Goal: Task Accomplishment & Management: Manage account settings

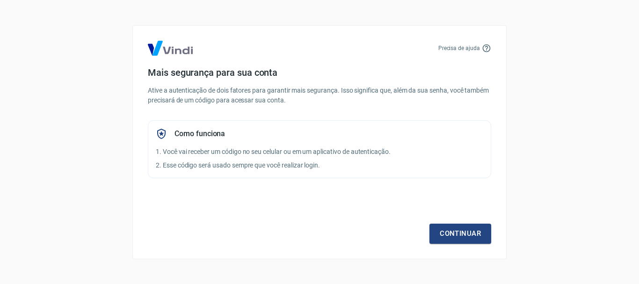
click at [468, 247] on div "Precisa de ajuda Mais segurança para sua conta Ative a autenticação de dois fat…" at bounding box center [319, 142] width 375 height 234
click at [467, 232] on link "Continuar" at bounding box center [461, 234] width 62 height 20
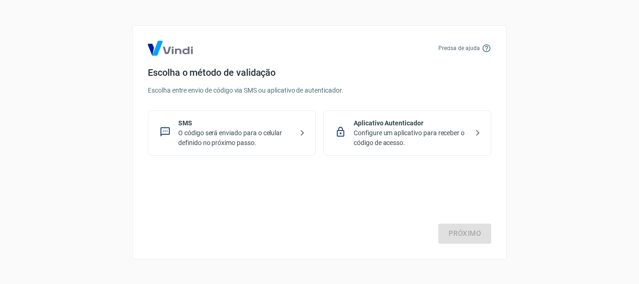
click at [289, 116] on div "SMS O código será enviado para o celular definido no próximo passo." at bounding box center [232, 132] width 168 height 45
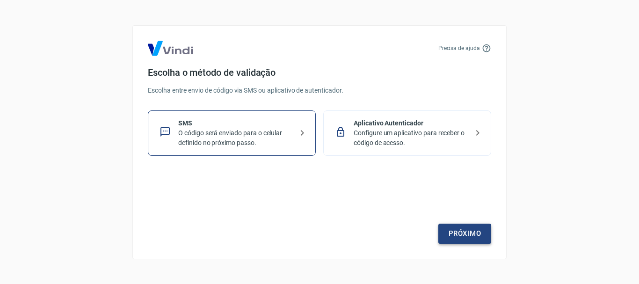
click at [470, 242] on link "Próximo" at bounding box center [465, 234] width 53 height 20
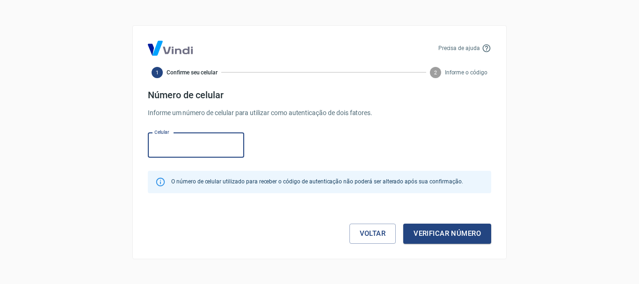
click at [203, 147] on input "Celular" at bounding box center [196, 145] width 96 height 25
type input "[PHONE_NUMBER]"
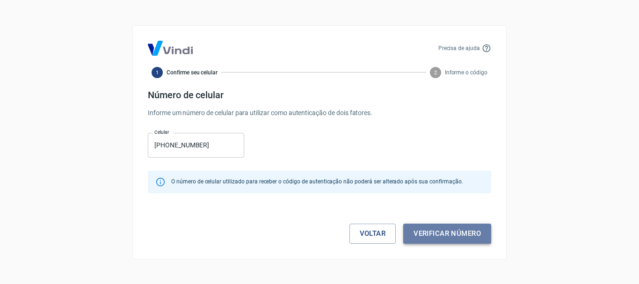
click at [454, 232] on button "Verificar número" at bounding box center [448, 234] width 88 height 20
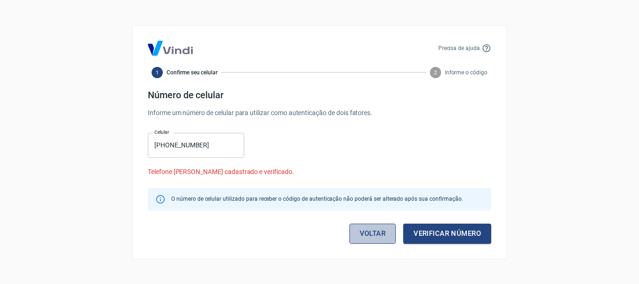
click at [355, 226] on link "Voltar" at bounding box center [373, 234] width 47 height 20
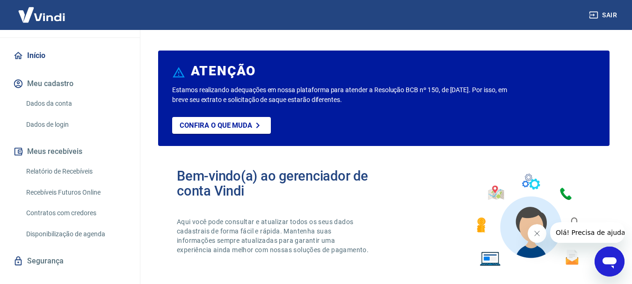
scroll to position [77, 0]
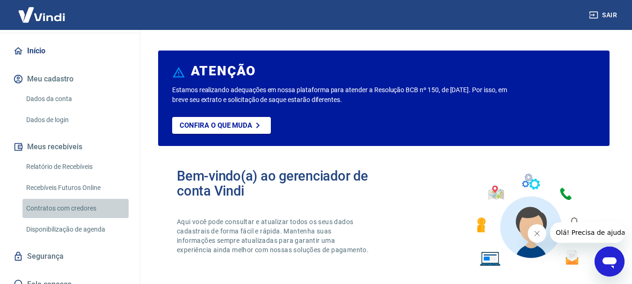
click at [92, 206] on link "Contratos com credores" at bounding box center [75, 208] width 106 height 19
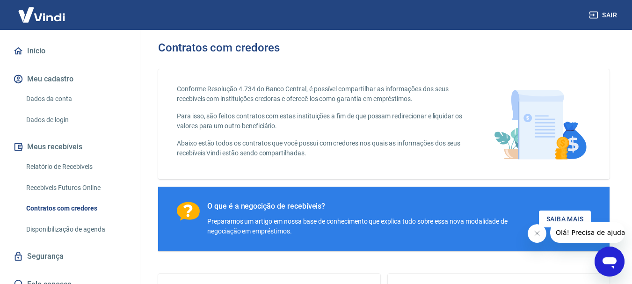
click at [82, 189] on link "Recebíveis Futuros Online" at bounding box center [75, 187] width 106 height 19
